Goal: Navigation & Orientation: Find specific page/section

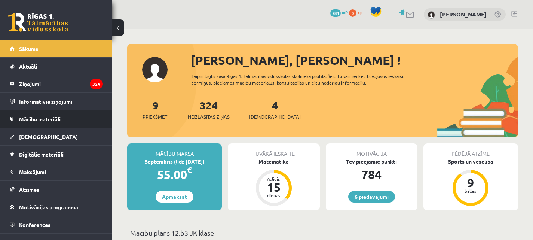
click at [26, 121] on span "Mācību materiāli" at bounding box center [39, 118] width 41 height 7
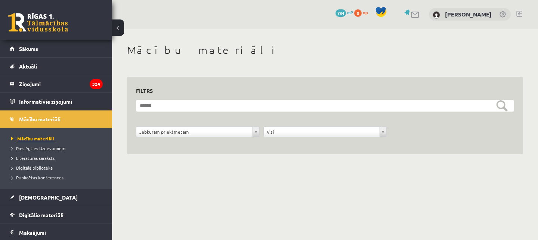
click at [43, 140] on span "Mācību materiāli" at bounding box center [32, 138] width 43 height 6
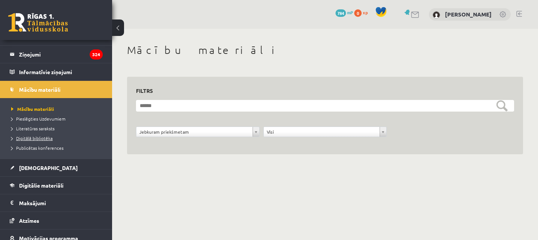
scroll to position [71, 0]
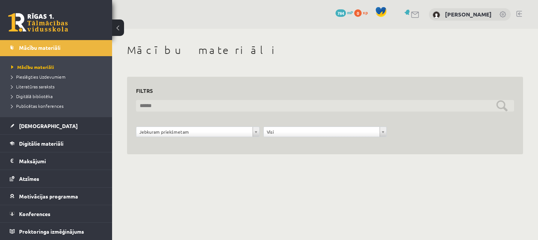
click at [269, 109] on input "text" at bounding box center [325, 106] width 378 height 12
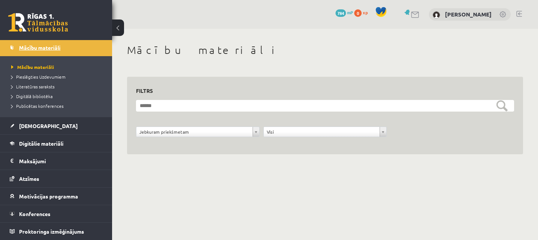
click at [31, 45] on span "Mācību materiāli" at bounding box center [39, 47] width 41 height 7
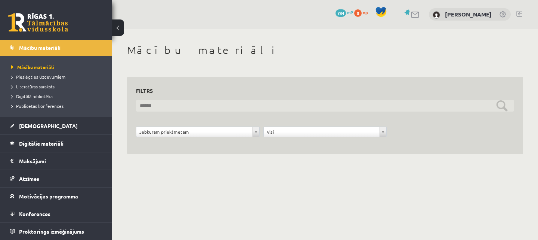
click at [152, 102] on input "text" at bounding box center [325, 106] width 378 height 12
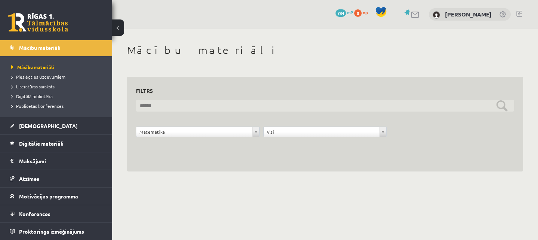
click at [195, 105] on input "text" at bounding box center [325, 106] width 378 height 12
type input "*"
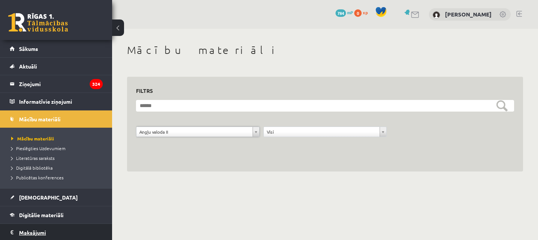
scroll to position [0, 0]
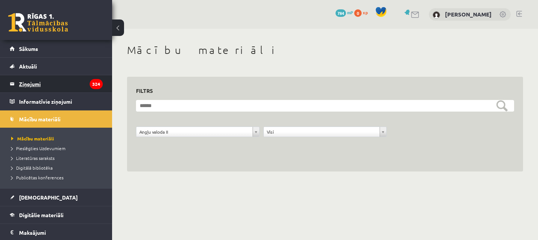
click at [44, 88] on legend "Ziņojumi 324" at bounding box center [61, 83] width 84 height 17
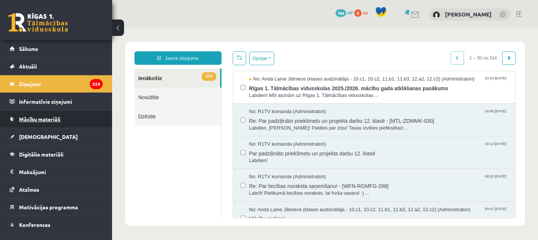
click at [40, 115] on link "Mācību materiāli" at bounding box center [56, 118] width 93 height 17
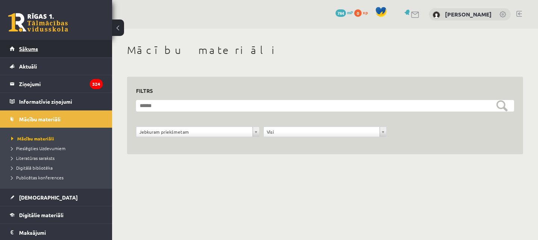
click at [37, 48] on span "Sākums" at bounding box center [28, 48] width 19 height 7
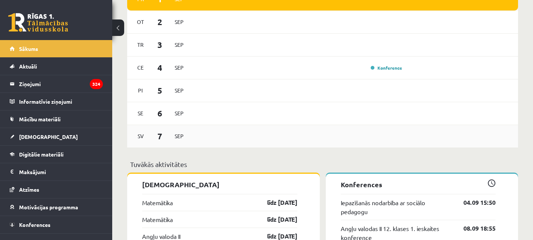
scroll to position [523, 0]
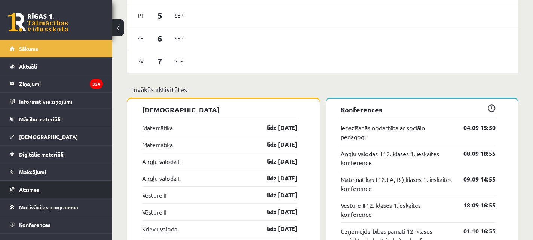
click at [22, 187] on span "Atzīmes" at bounding box center [29, 189] width 20 height 7
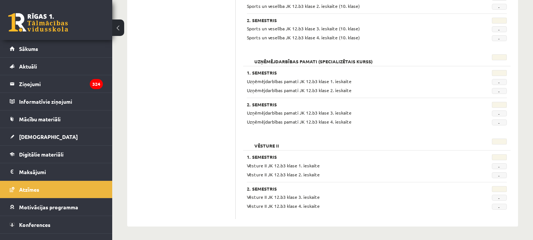
scroll to position [658, 0]
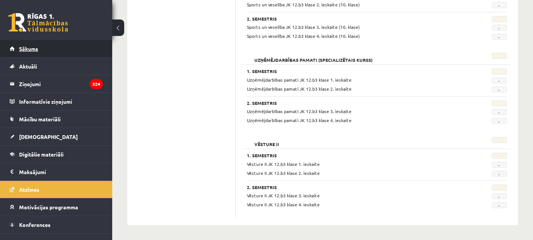
click at [28, 45] on link "Sākums" at bounding box center [56, 48] width 93 height 17
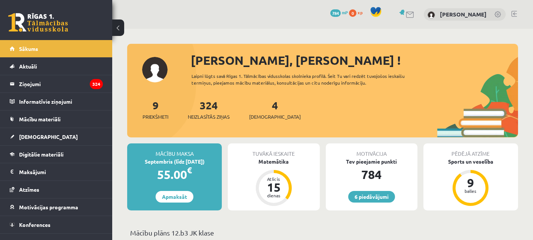
click at [513, 13] on link at bounding box center [514, 14] width 6 height 6
